Goal: Browse casually: Explore the website without a specific task or goal

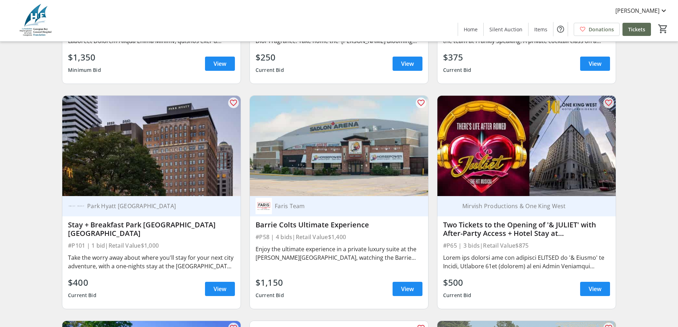
scroll to position [285, 0]
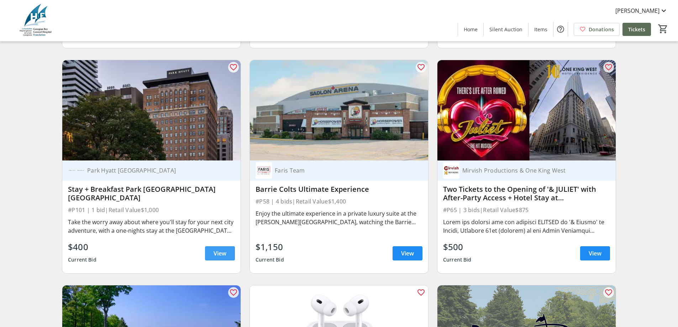
click at [219, 257] on span "View" at bounding box center [219, 253] width 13 height 9
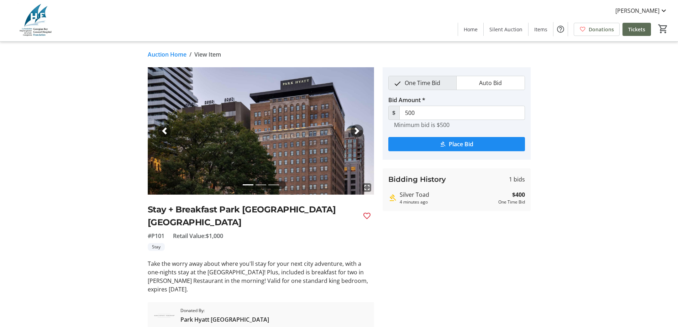
scroll to position [16, 0]
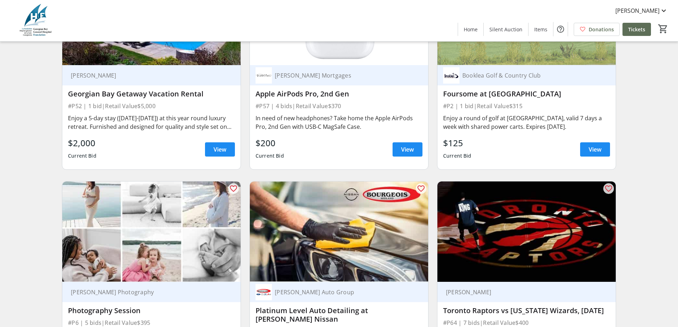
scroll to position [569, 0]
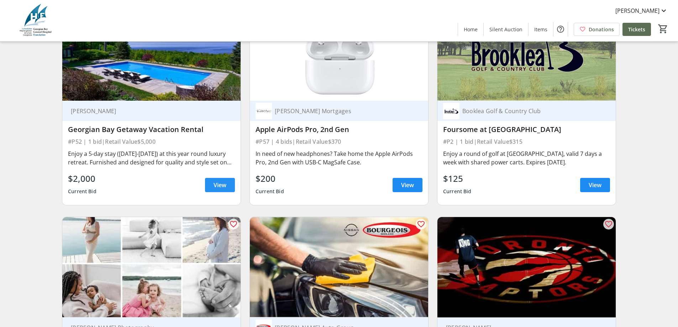
click at [218, 189] on span "View" at bounding box center [219, 185] width 13 height 9
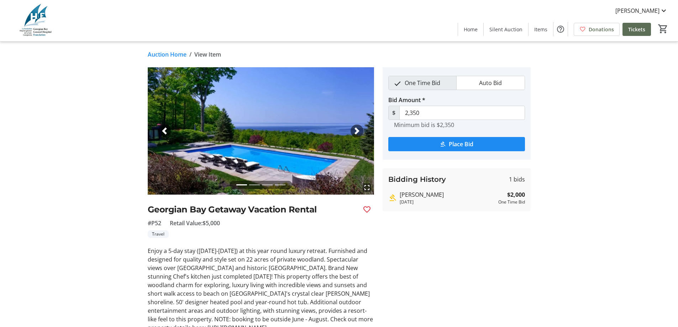
click at [355, 132] on span "button" at bounding box center [356, 130] width 7 height 7
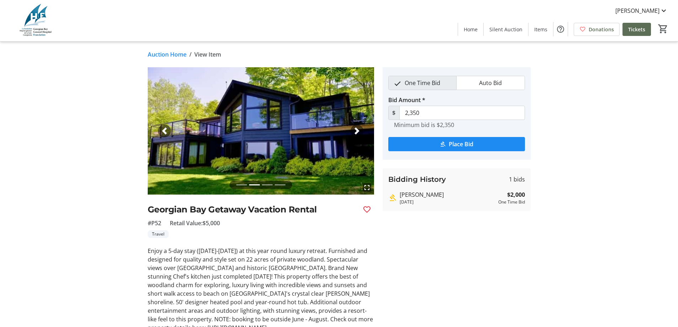
click at [355, 132] on span "button" at bounding box center [356, 130] width 7 height 7
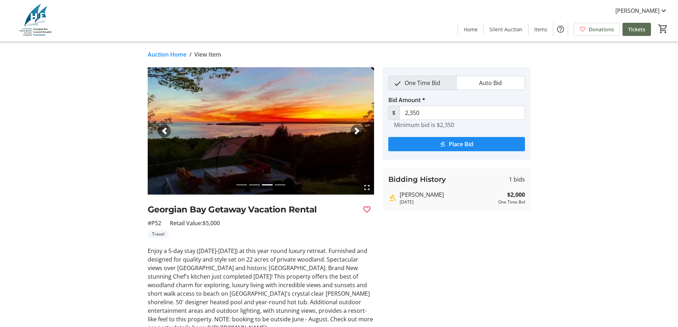
click at [355, 132] on span "button" at bounding box center [356, 130] width 7 height 7
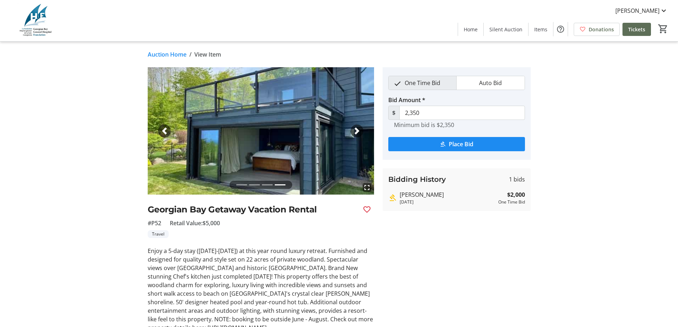
click at [355, 132] on span "button" at bounding box center [356, 130] width 7 height 7
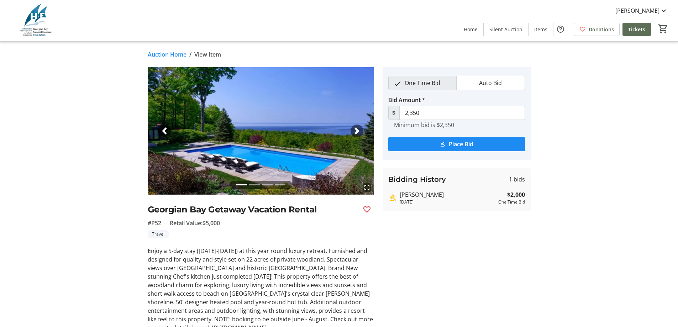
click at [355, 132] on span "button" at bounding box center [356, 130] width 7 height 7
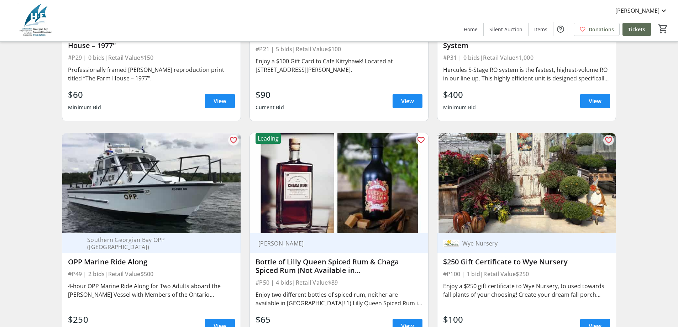
scroll to position [5157, 0]
